Goal: Task Accomplishment & Management: Complete application form

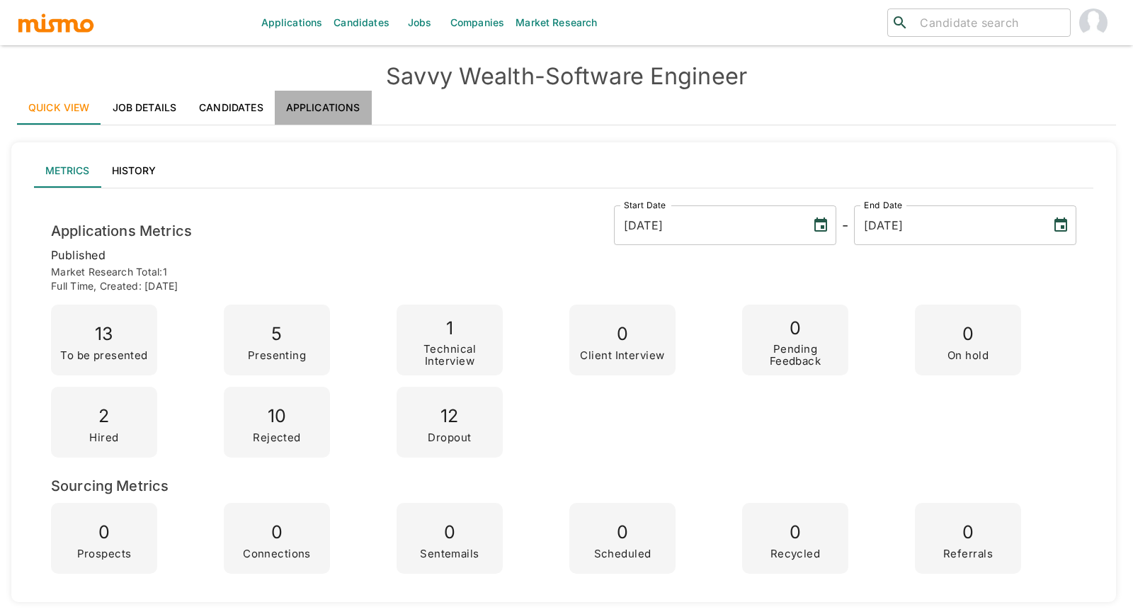
click at [336, 115] on link "Applications" at bounding box center [323, 108] width 97 height 34
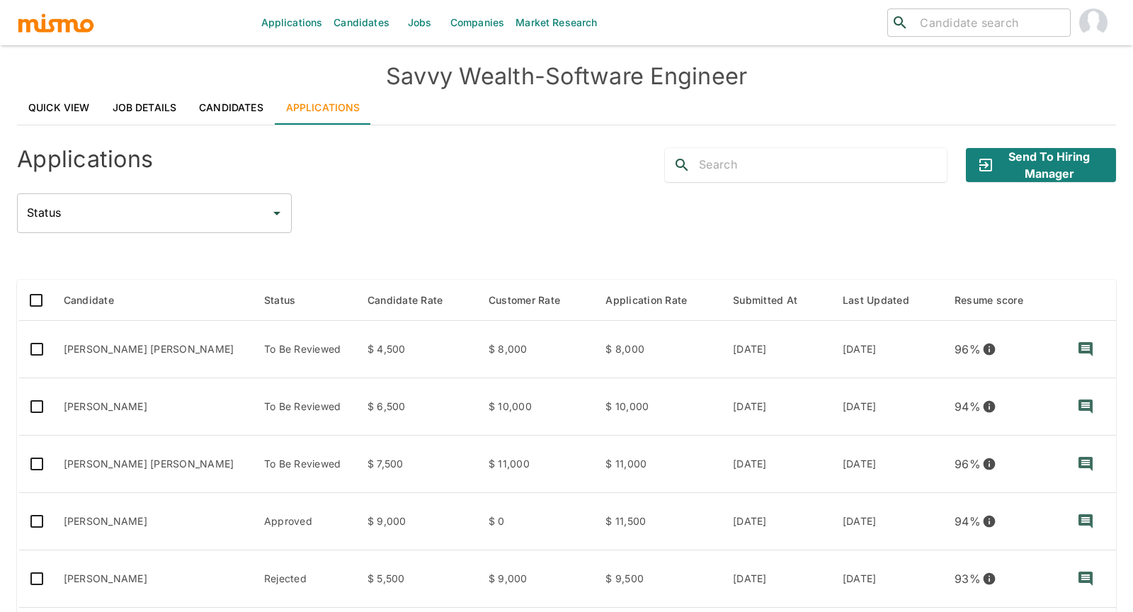
click at [394, 217] on div "Status Status" at bounding box center [566, 213] width 1099 height 40
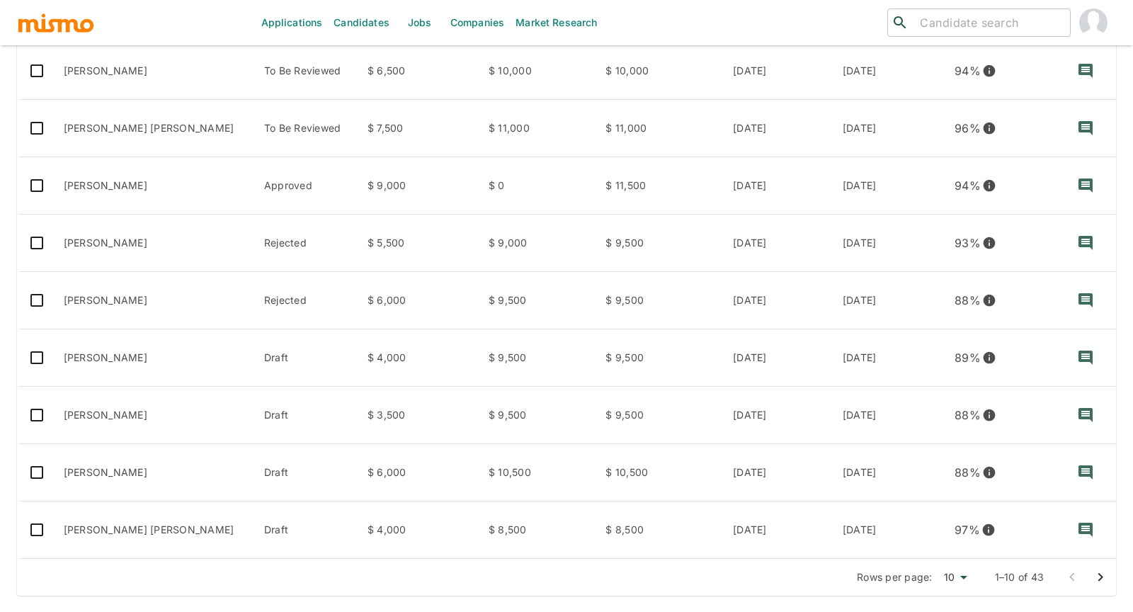
scroll to position [337, 0]
click at [796, 537] on icon "Go to next page" at bounding box center [1099, 575] width 17 height 17
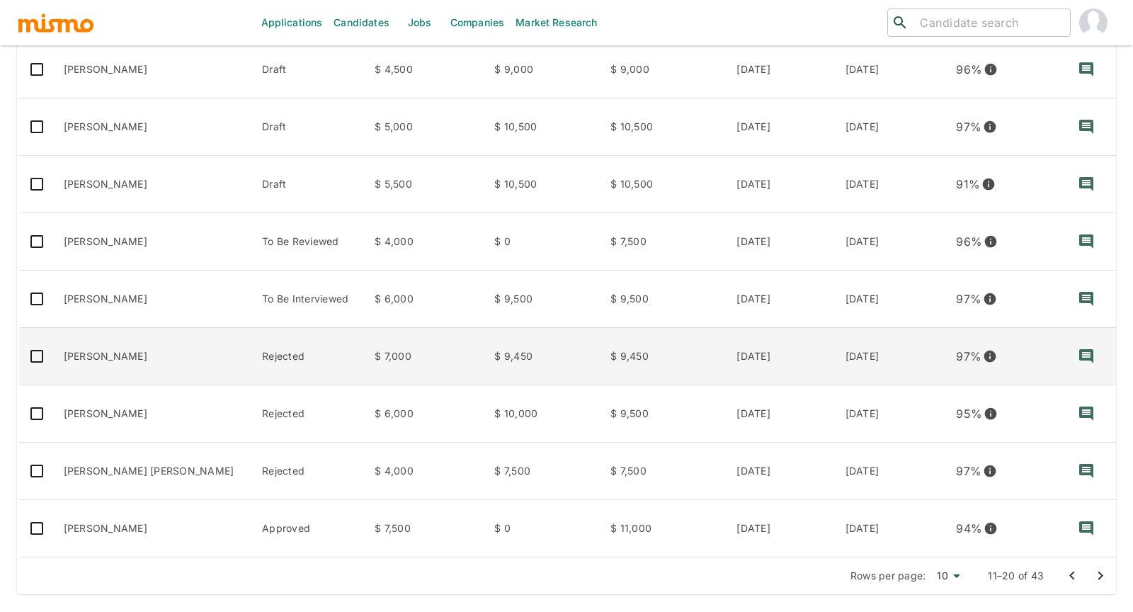
click at [193, 358] on td "[PERSON_NAME]" at bounding box center [151, 356] width 199 height 57
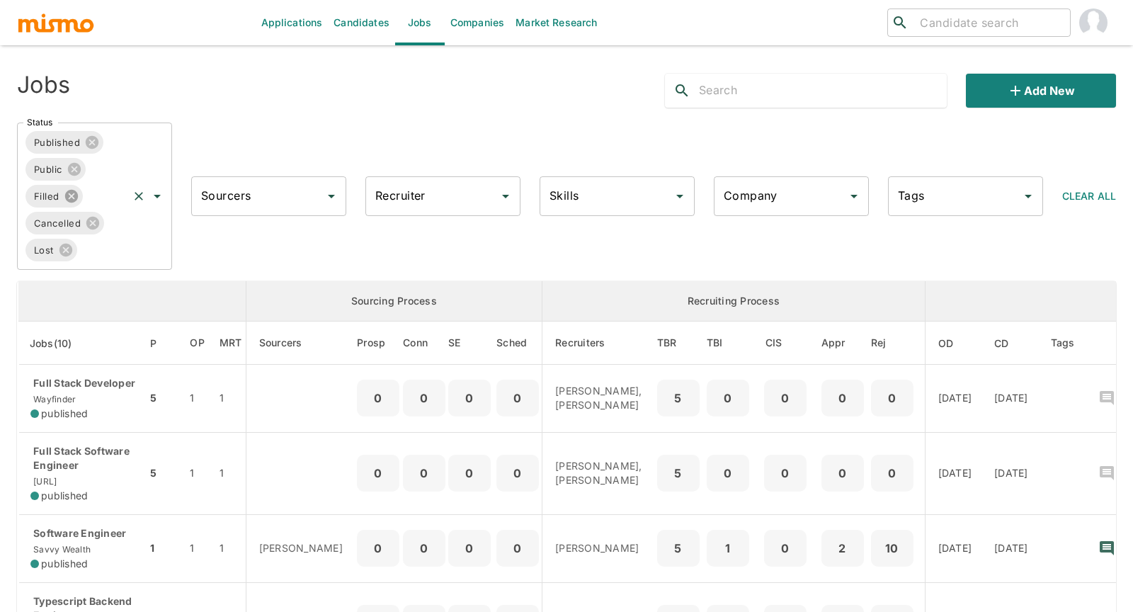
click at [73, 194] on icon at bounding box center [72, 196] width 16 height 16
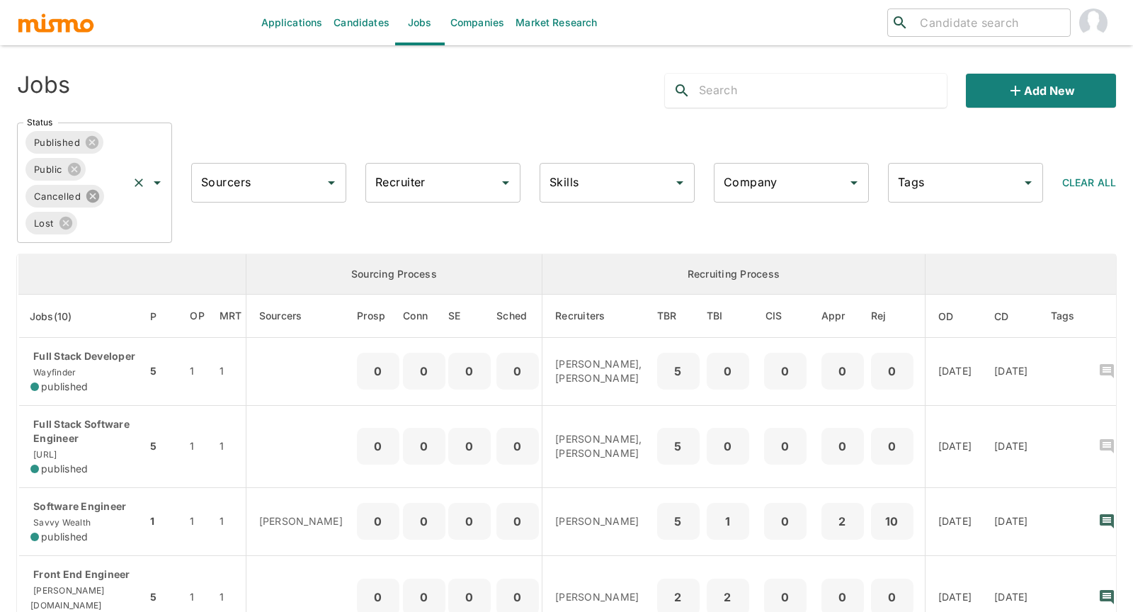
click at [88, 193] on icon at bounding box center [92, 196] width 13 height 13
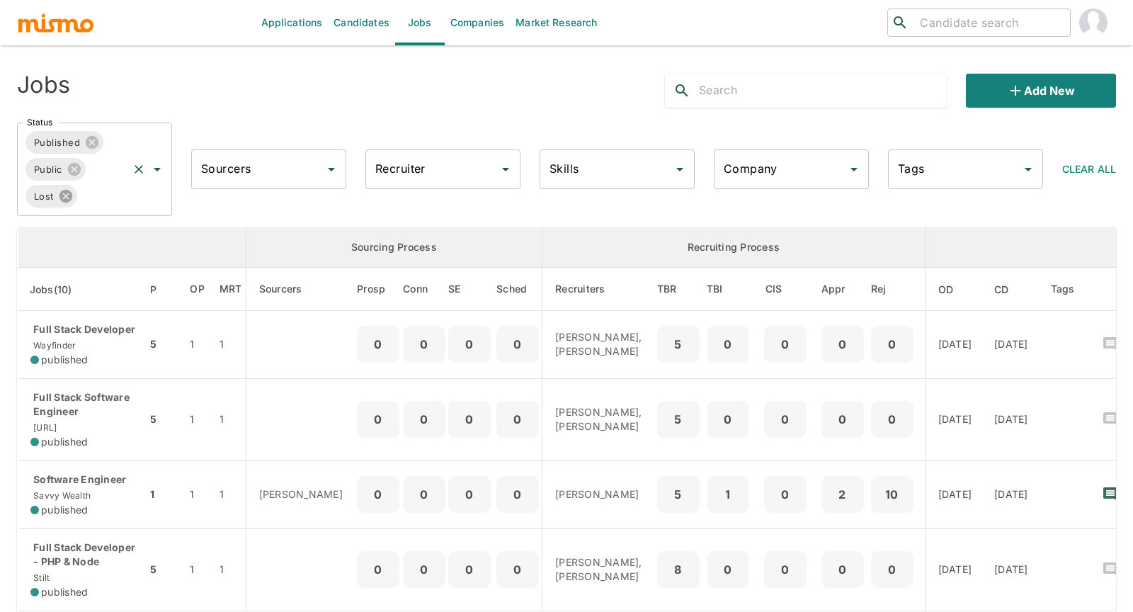
click at [65, 196] on icon at bounding box center [66, 196] width 16 height 16
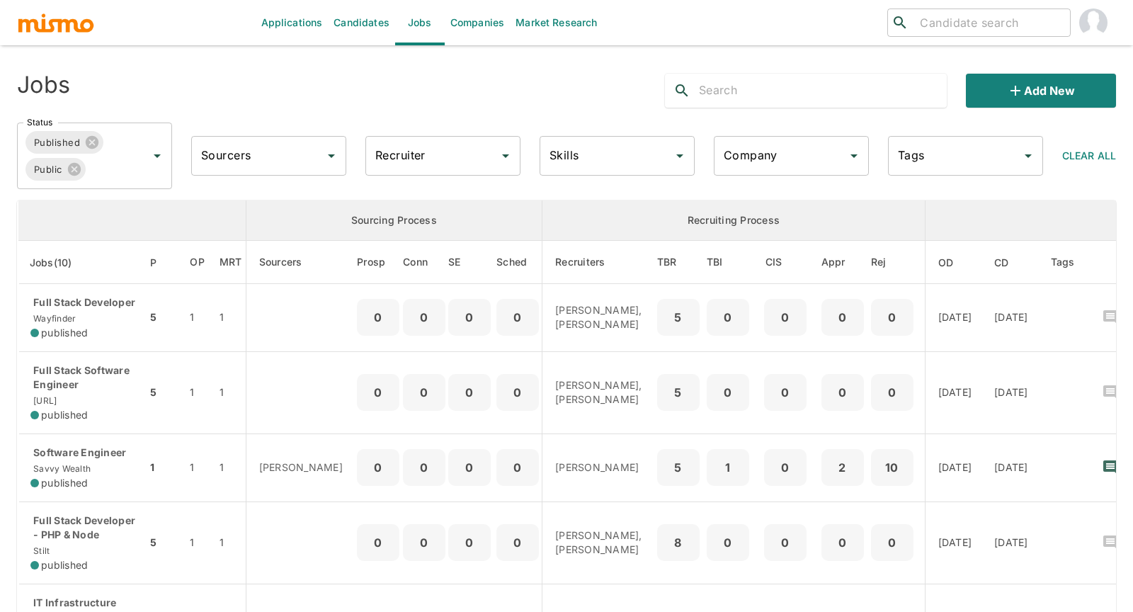
click at [311, 107] on div "Jobs" at bounding box center [237, 84] width 462 height 45
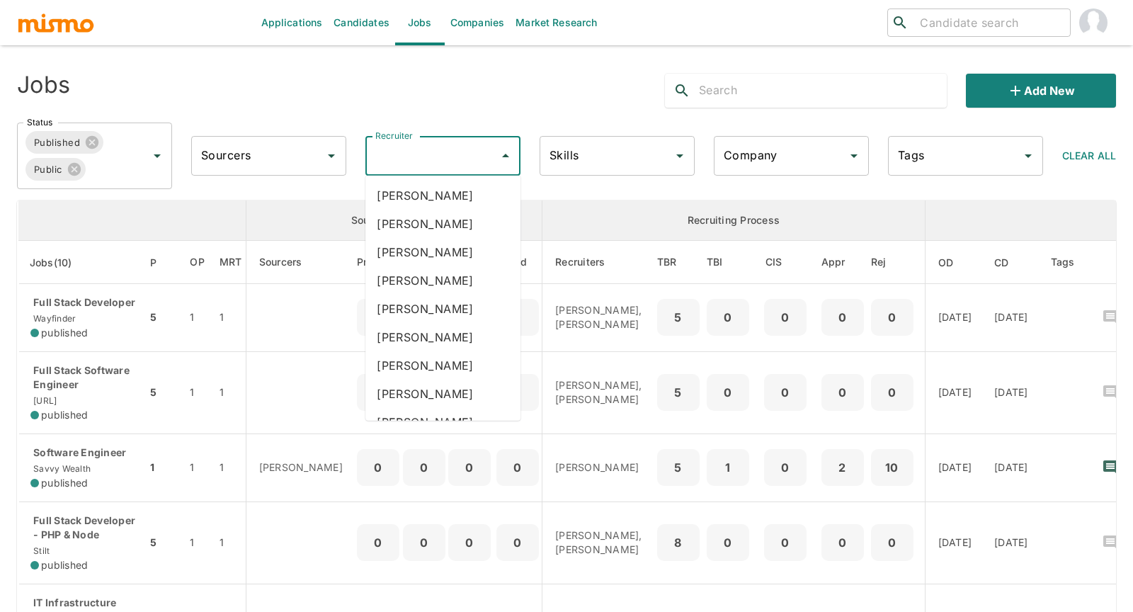
click at [403, 156] on input "Recruiter" at bounding box center [432, 155] width 121 height 27
type input "car"
click at [466, 286] on li "Carmen Vilachá" at bounding box center [442, 280] width 155 height 28
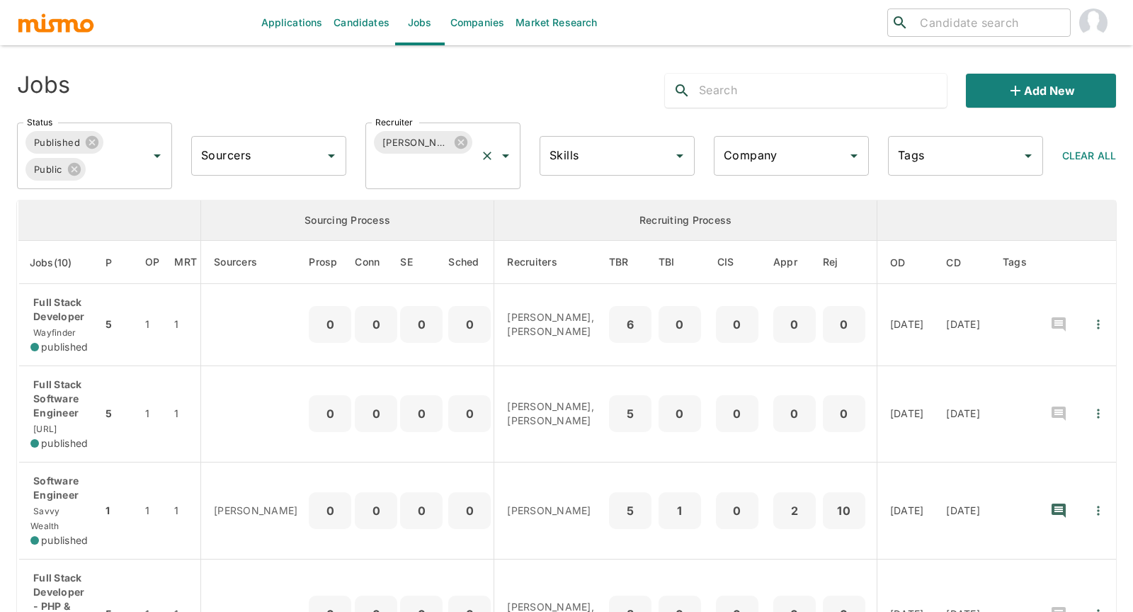
click at [454, 172] on input "Recruiter" at bounding box center [423, 169] width 103 height 27
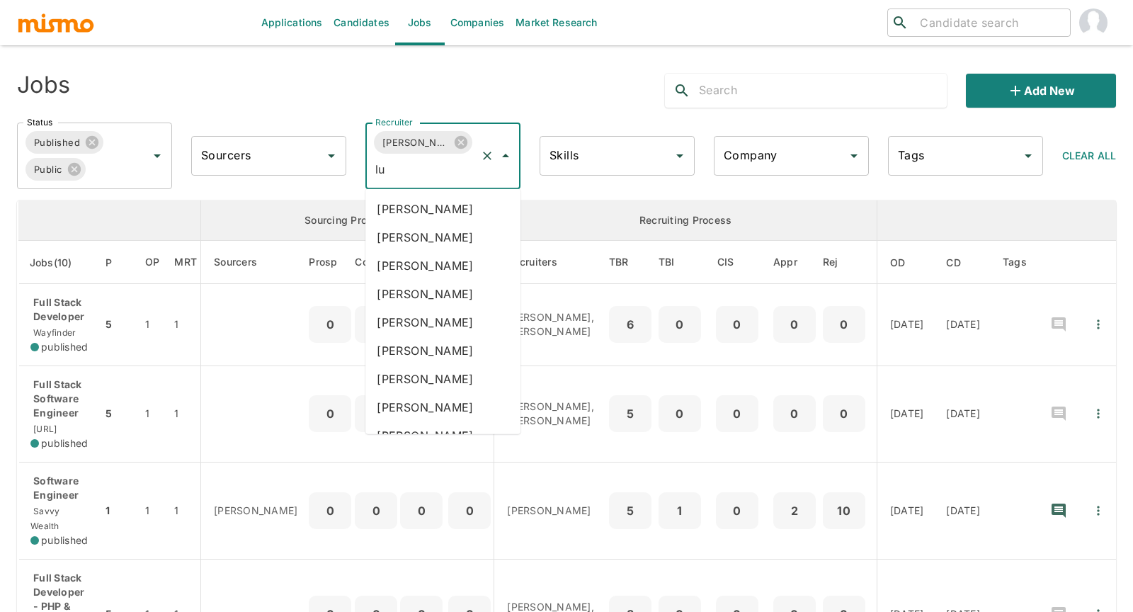
type input "luj"
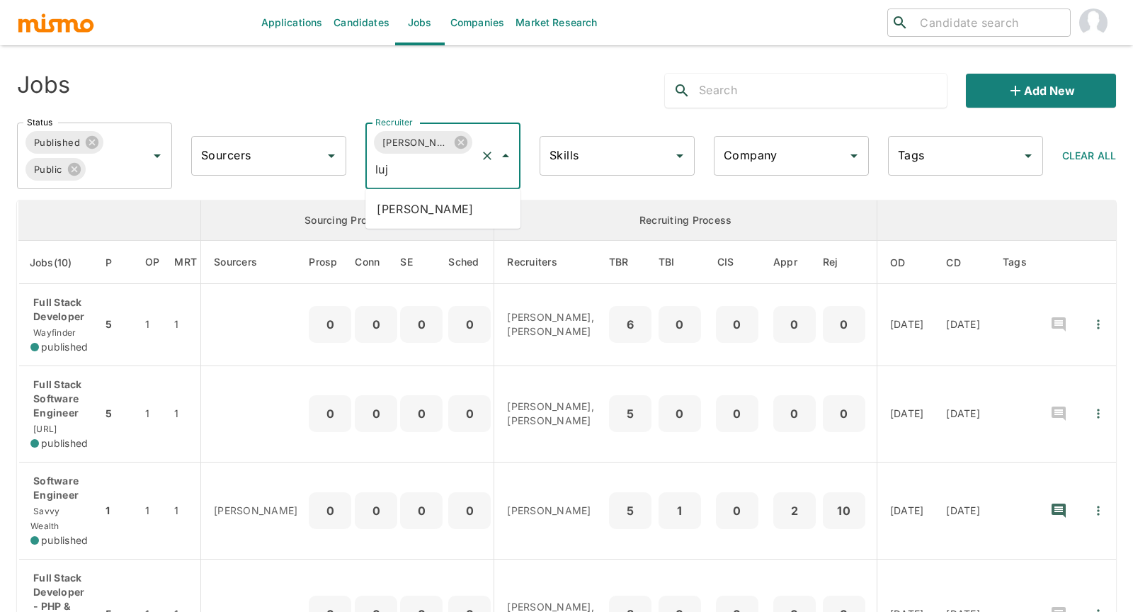
click at [452, 197] on li "Maria Lujan Ciommo" at bounding box center [442, 209] width 155 height 28
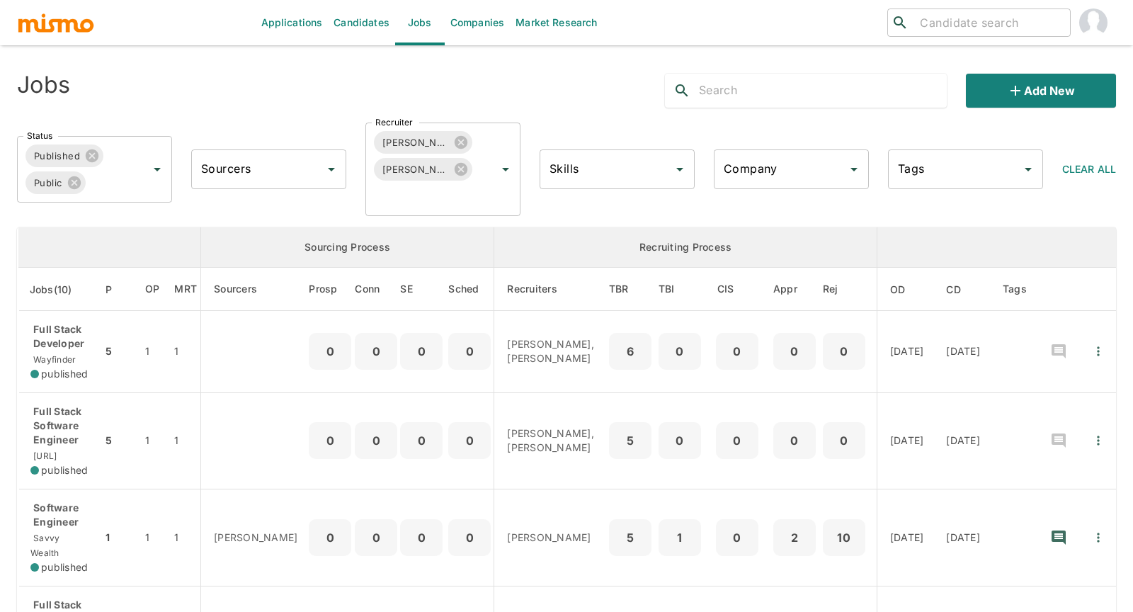
click at [282, 81] on div "Jobs" at bounding box center [237, 84] width 462 height 45
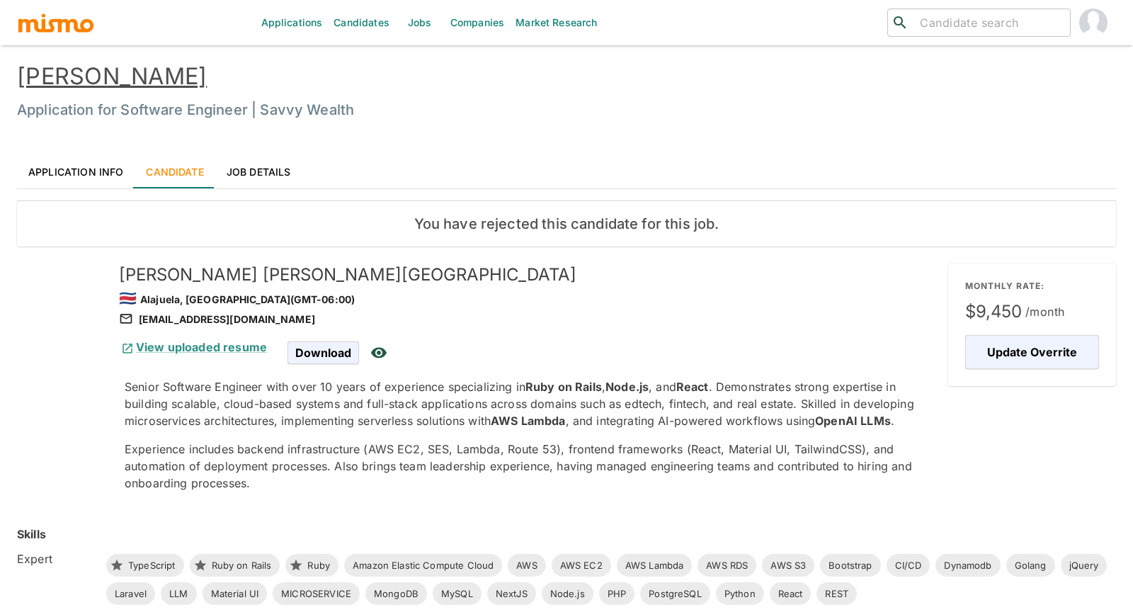
click at [207, 69] on link "[PERSON_NAME]" at bounding box center [112, 76] width 190 height 28
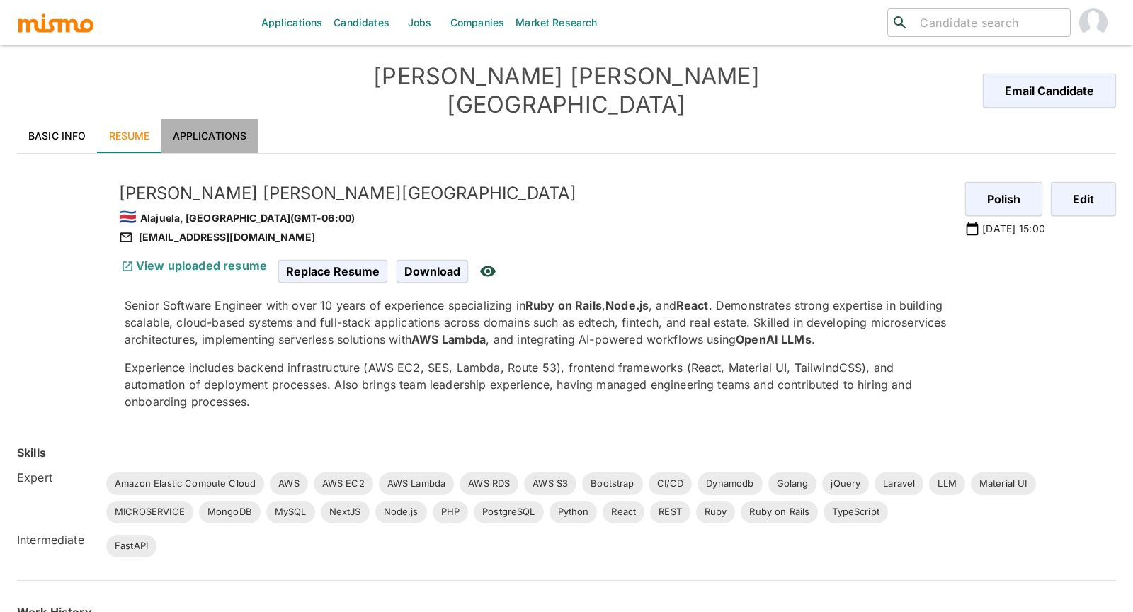
click at [218, 119] on link "Applications" at bounding box center [209, 136] width 97 height 34
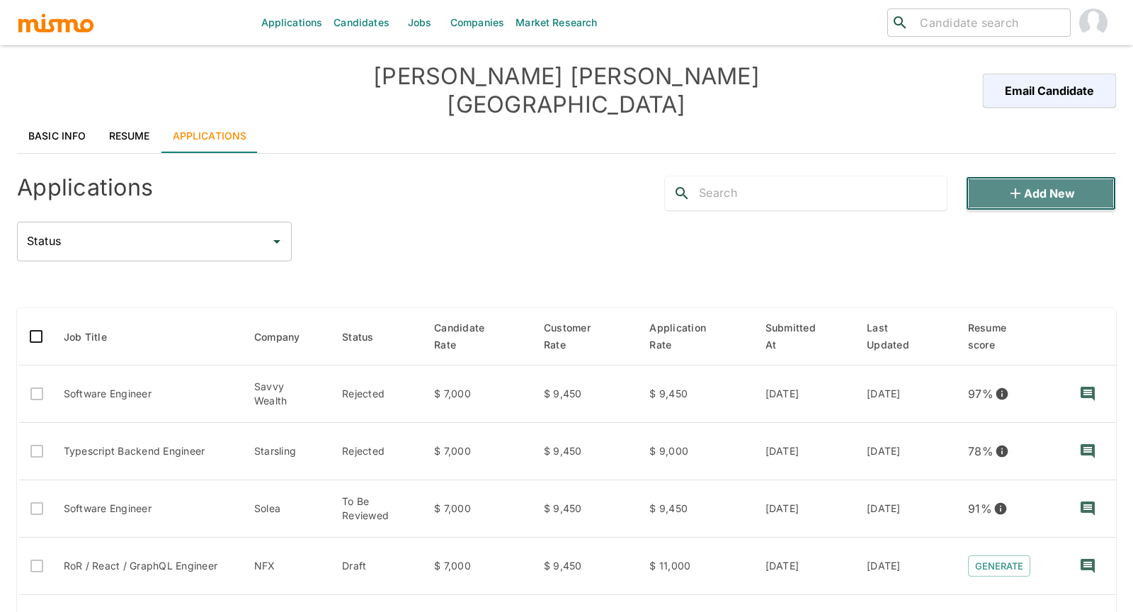
click at [1047, 176] on button "Add new" at bounding box center [1040, 193] width 150 height 34
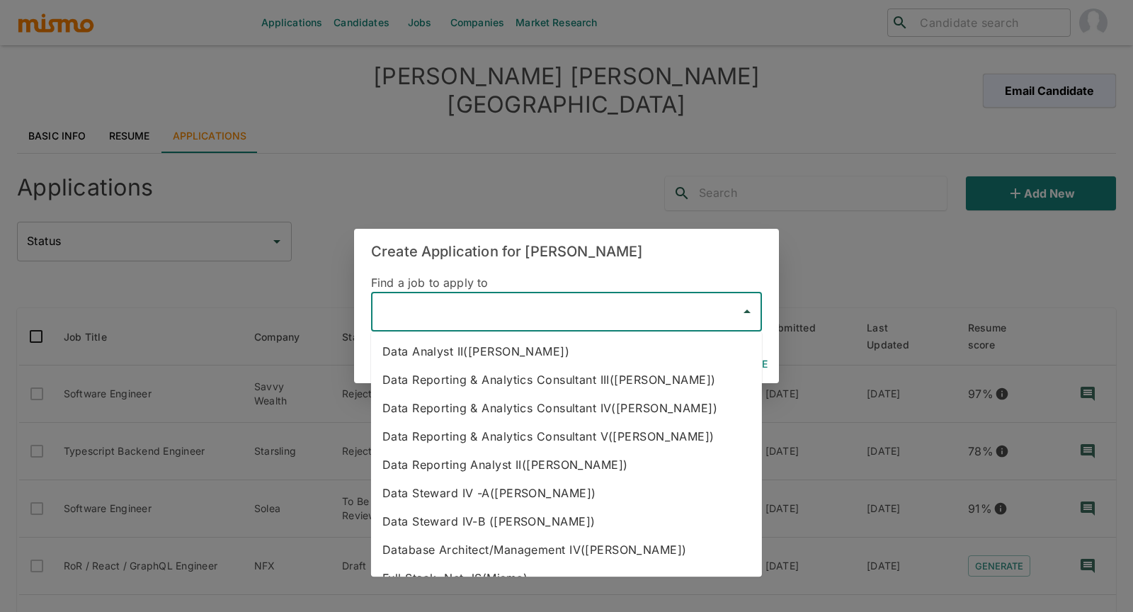
click at [580, 302] on input "text" at bounding box center [555, 311] width 357 height 27
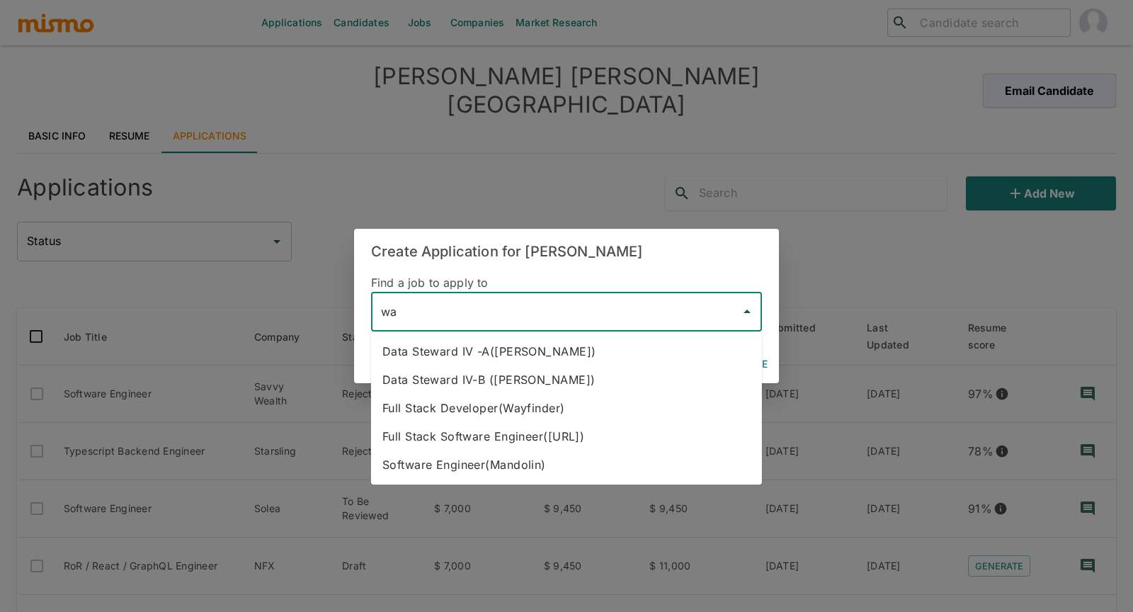
click at [557, 405] on li "Full Stack Developer(Wayfinder)" at bounding box center [566, 408] width 391 height 28
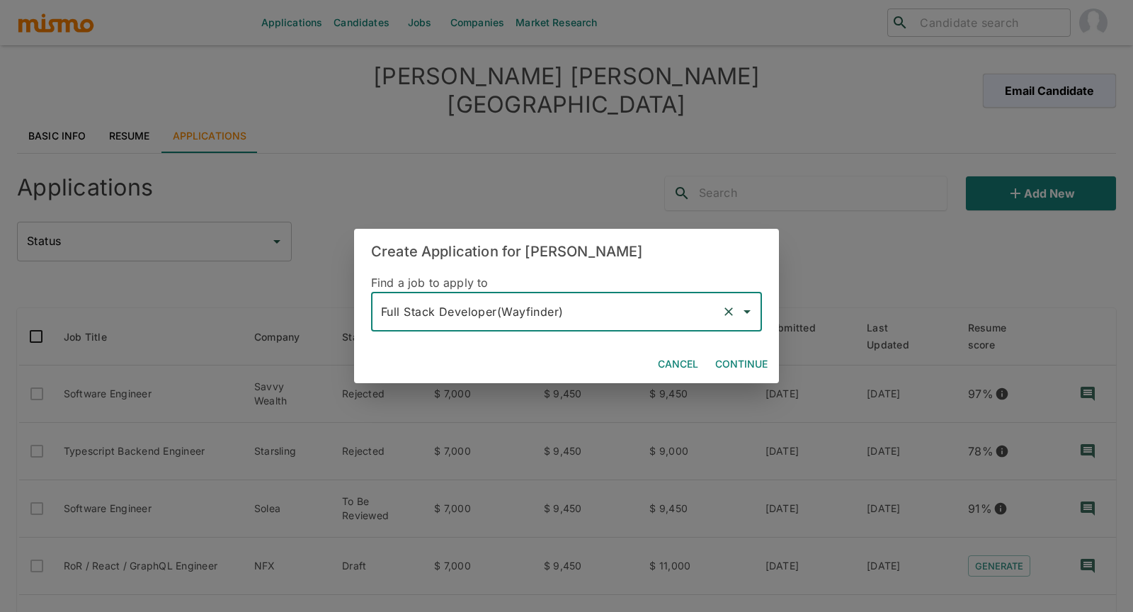
type input "Full Stack Developer(Wayfinder)"
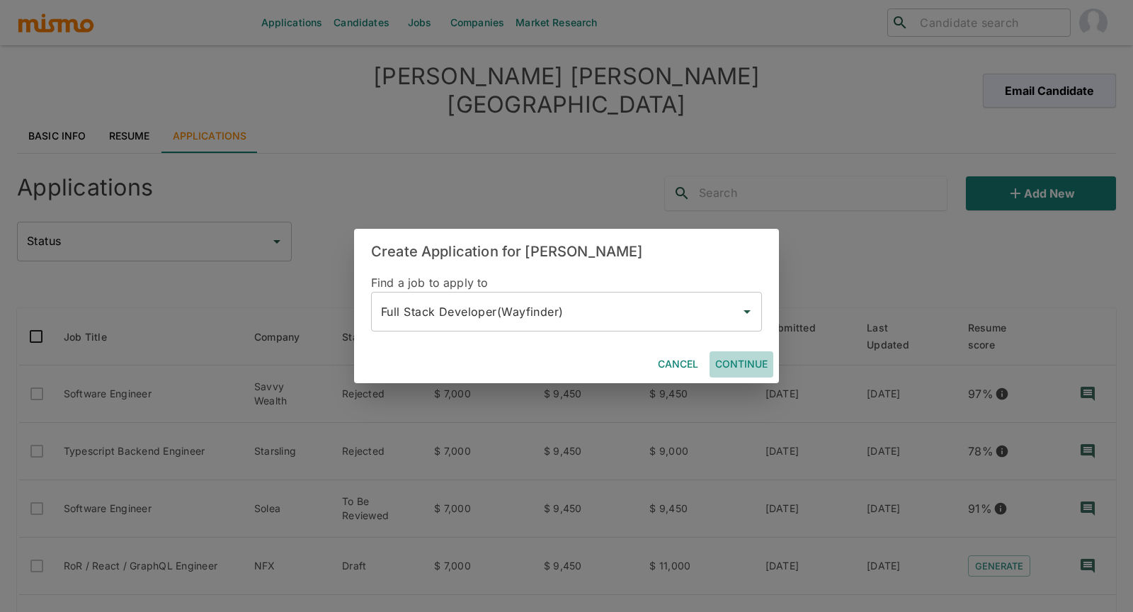
click at [736, 360] on button "Continue" at bounding box center [741, 364] width 64 height 26
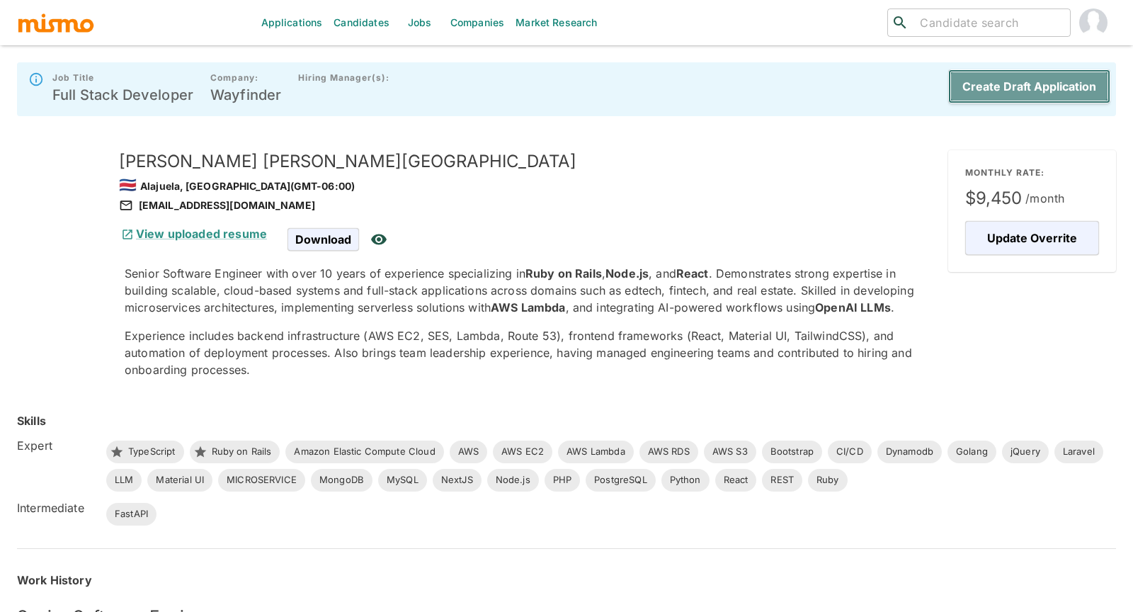
click at [1024, 91] on button "Create Draft Application" at bounding box center [1029, 86] width 162 height 34
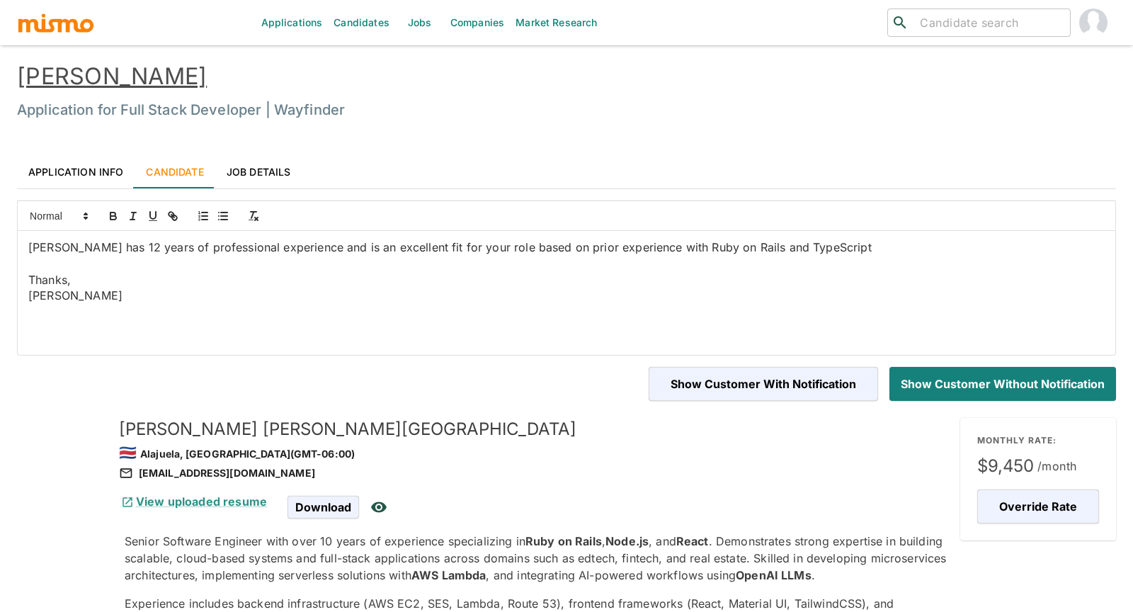
click at [76, 176] on link "Application Info" at bounding box center [76, 171] width 118 height 34
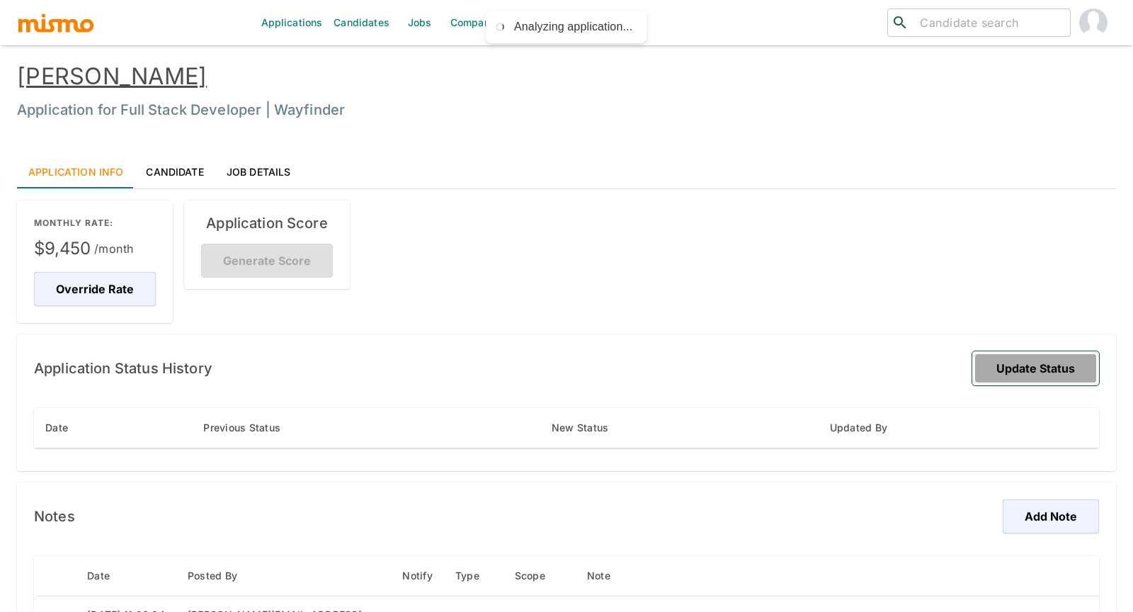
click at [1017, 355] on button "Update Status" at bounding box center [1035, 368] width 127 height 34
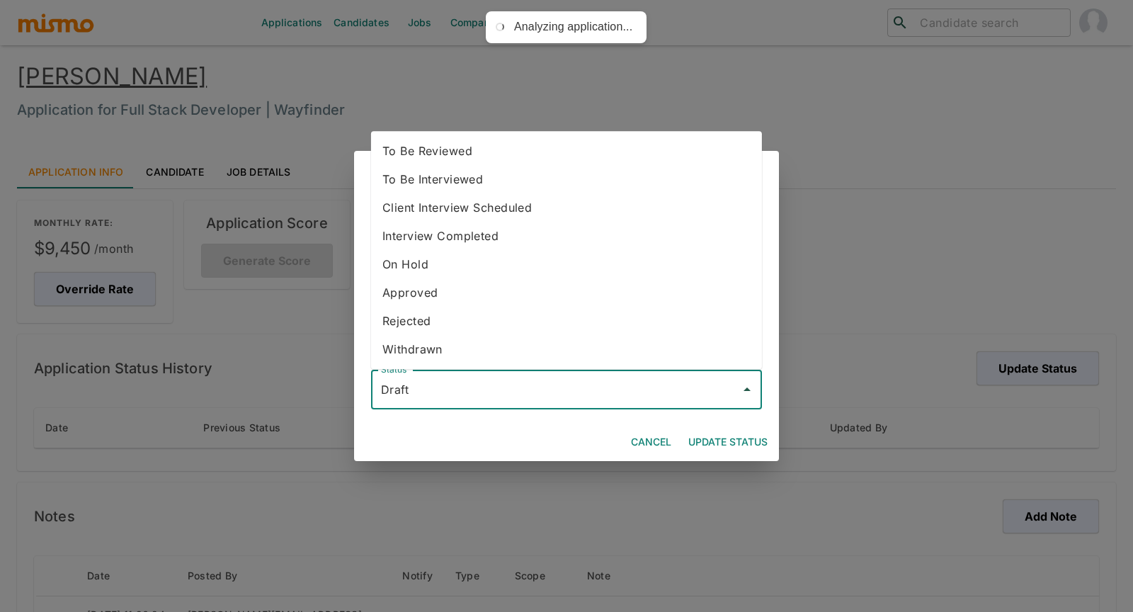
click at [629, 396] on input "Draft" at bounding box center [555, 389] width 357 height 27
click at [525, 152] on li "To Be Reviewed" at bounding box center [566, 151] width 391 height 28
type input "To Be Reviewed"
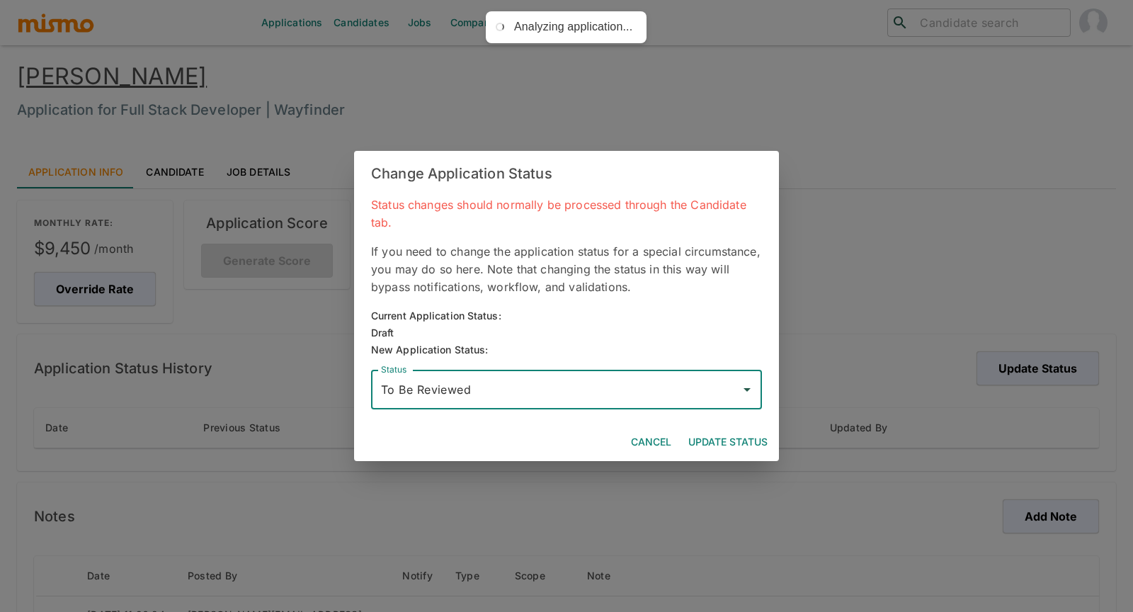
click at [742, 441] on button "Update Status" at bounding box center [727, 442] width 91 height 26
